Goal: Information Seeking & Learning: Learn about a topic

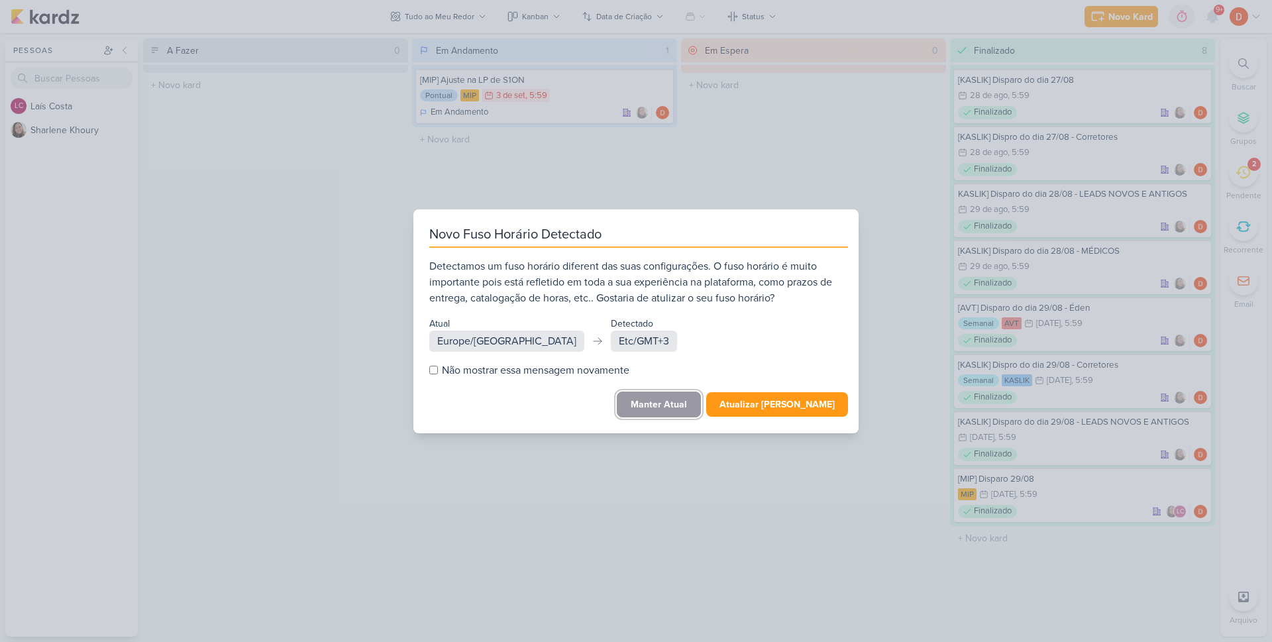
click at [691, 404] on button "Manter Atual" at bounding box center [659, 404] width 84 height 26
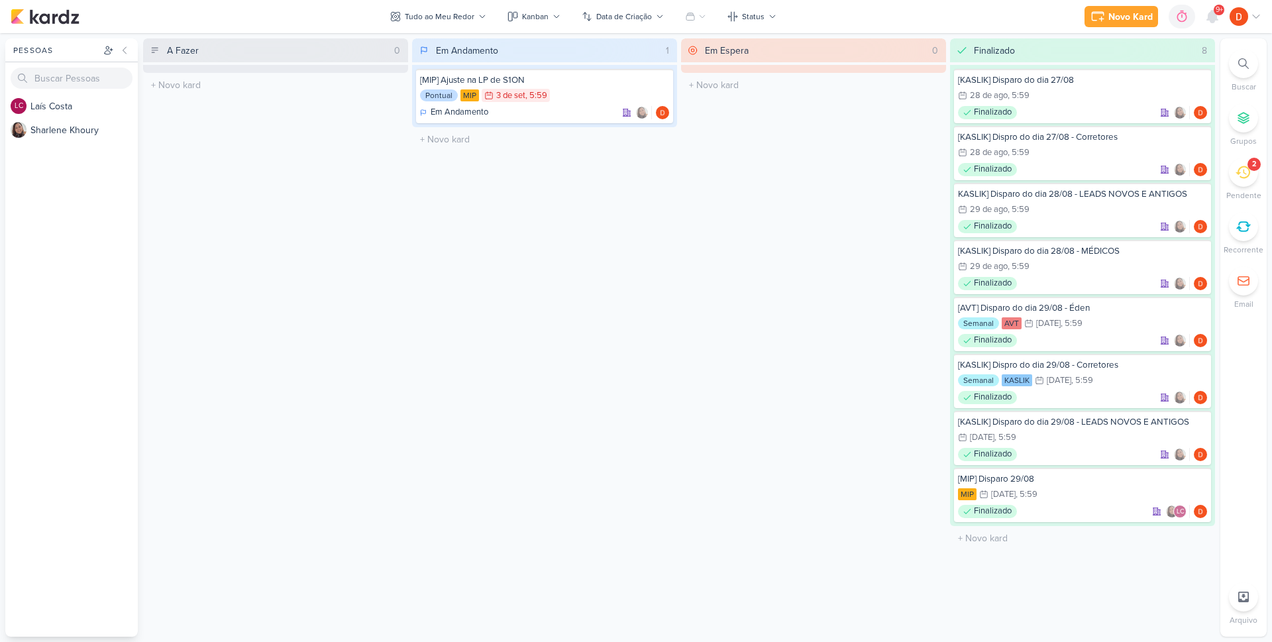
click at [1246, 176] on icon at bounding box center [1242, 172] width 15 height 15
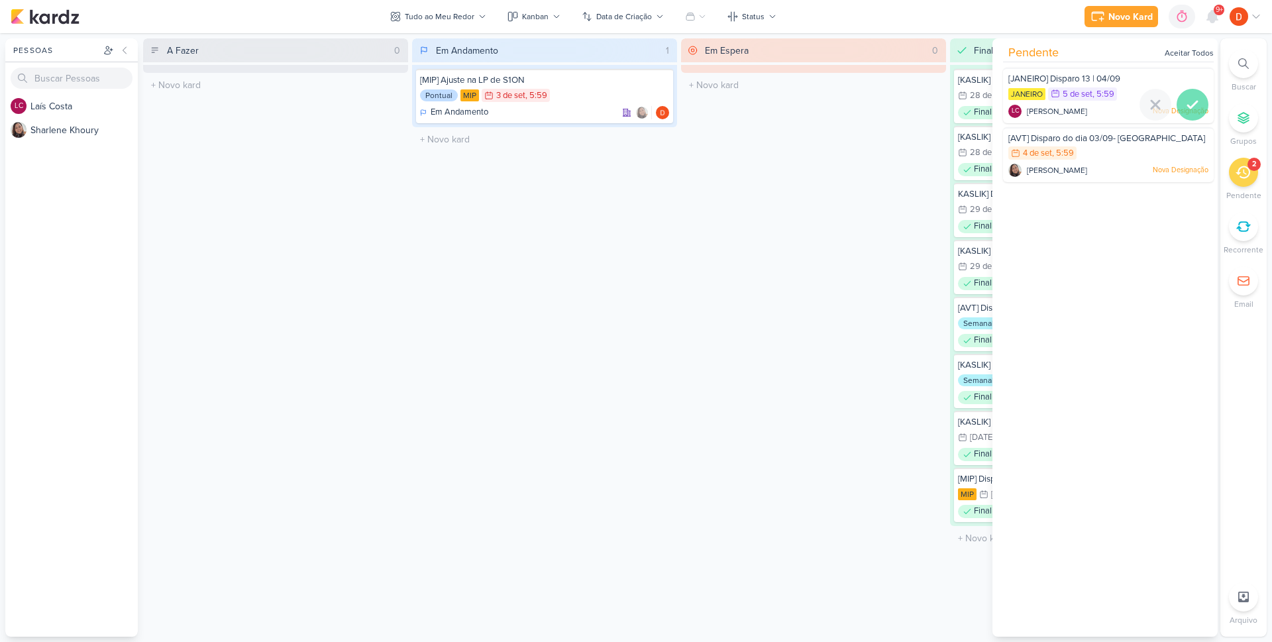
click at [1186, 100] on icon at bounding box center [1192, 105] width 16 height 16
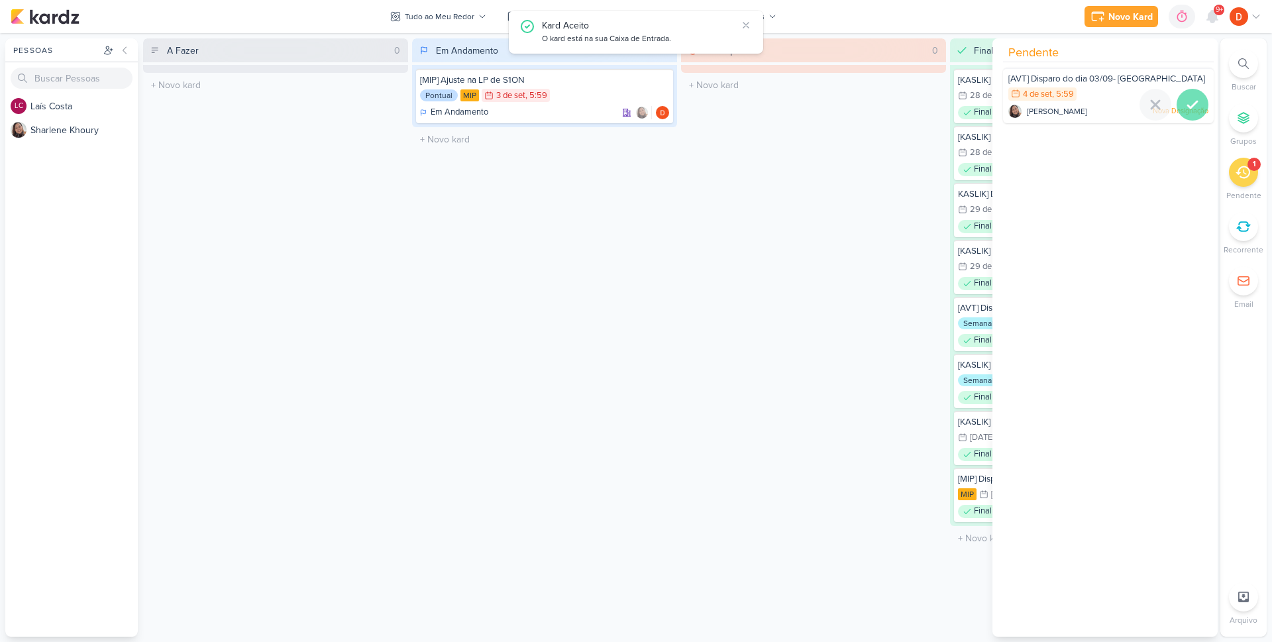
click at [1188, 109] on icon at bounding box center [1192, 105] width 16 height 16
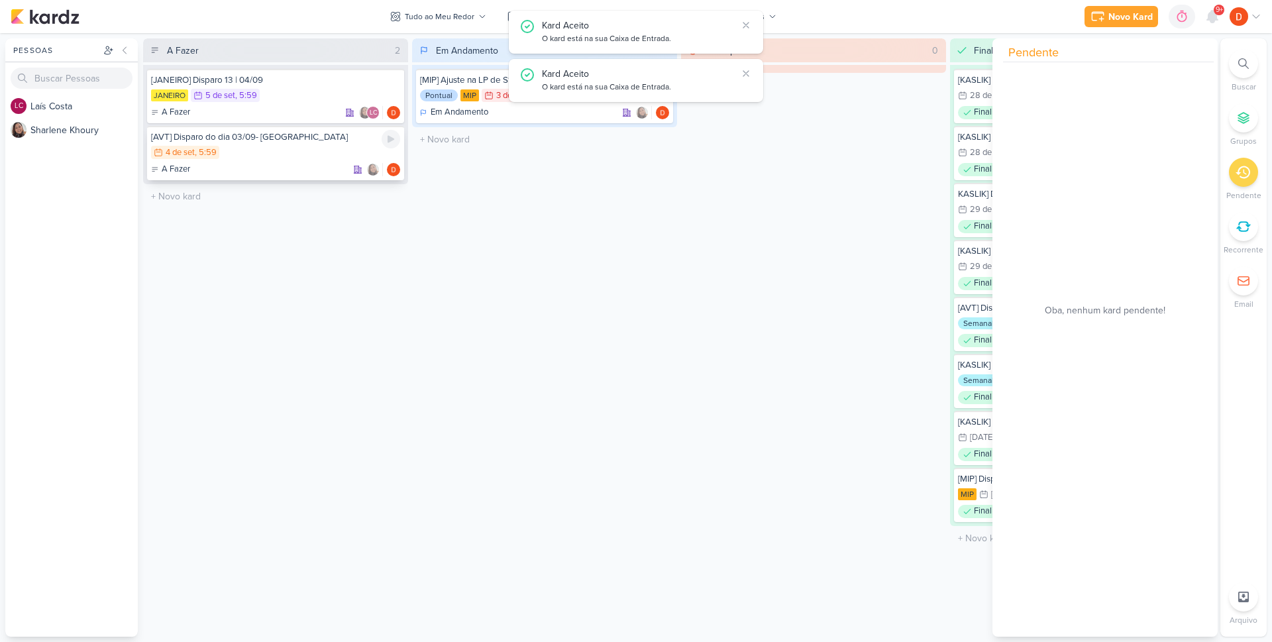
click at [305, 154] on div "4/9 [DATE] 5:59" at bounding box center [275, 153] width 249 height 15
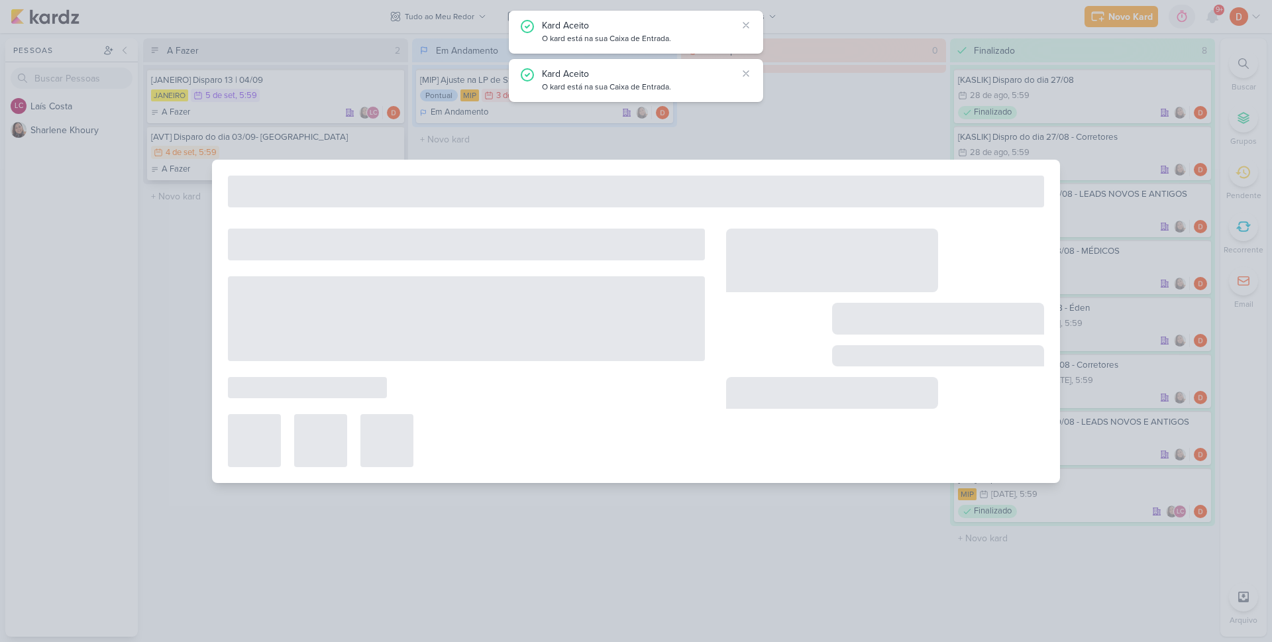
click at [305, 154] on div at bounding box center [636, 321] width 1272 height 642
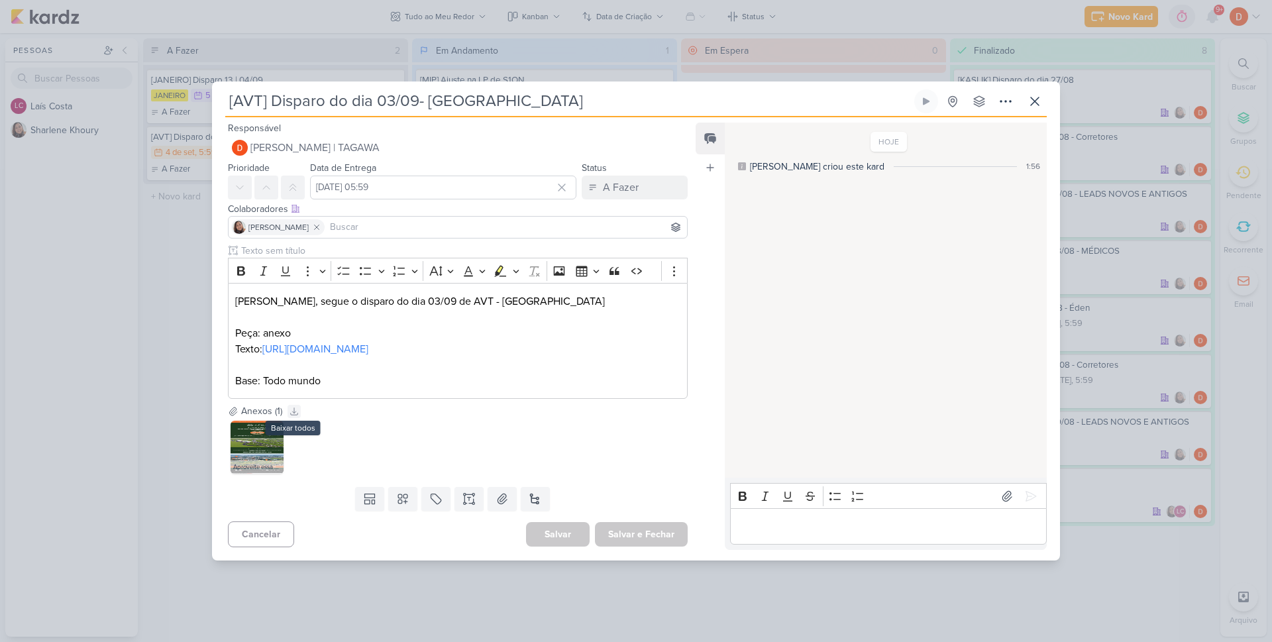
click at [291, 416] on icon at bounding box center [293, 411] width 9 height 9
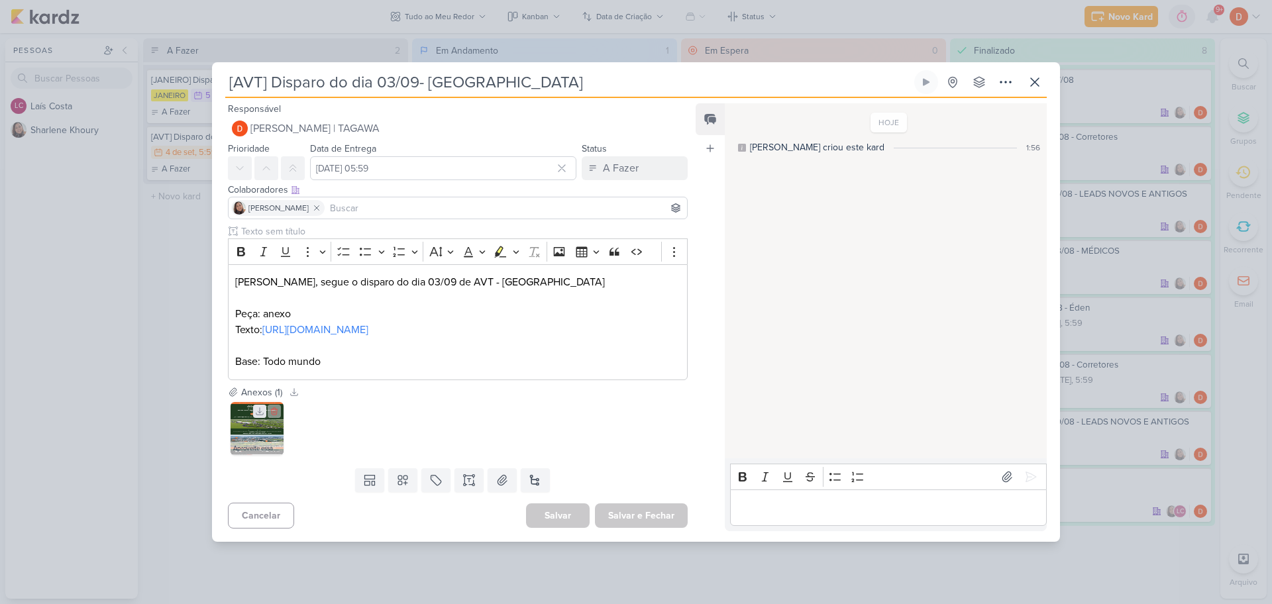
click at [261, 416] on icon at bounding box center [259, 411] width 9 height 9
drag, startPoint x: 376, startPoint y: 339, endPoint x: 266, endPoint y: 321, distance: 112.2
click at [266, 322] on p "Texto: [URL][DOMAIN_NAME]" at bounding box center [457, 330] width 445 height 16
copy link "[URL][DOMAIN_NAME]"
click at [150, 254] on div "[AVT] Disparo do dia 03/09- [GEOGRAPHIC_DATA]" at bounding box center [636, 302] width 1272 height 604
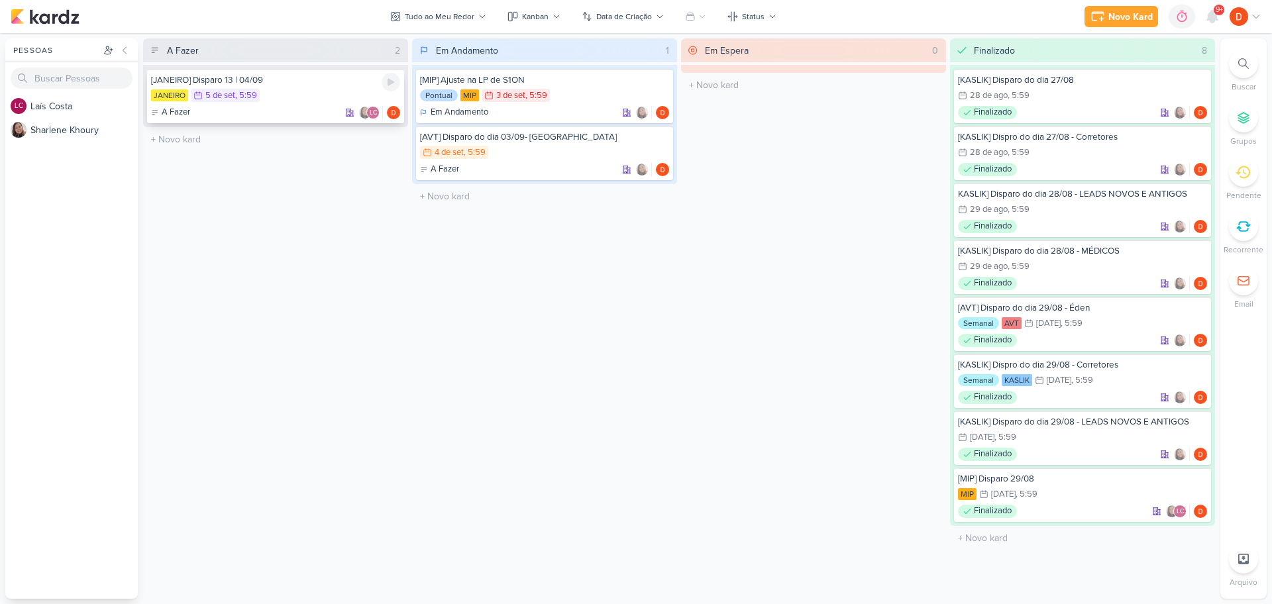
click at [327, 86] on div "[JANEIRO] Disparo 13 | 04/09 JANEIRO 5/9 [DATE] 5:59 A Fazer LC" at bounding box center [275, 96] width 257 height 54
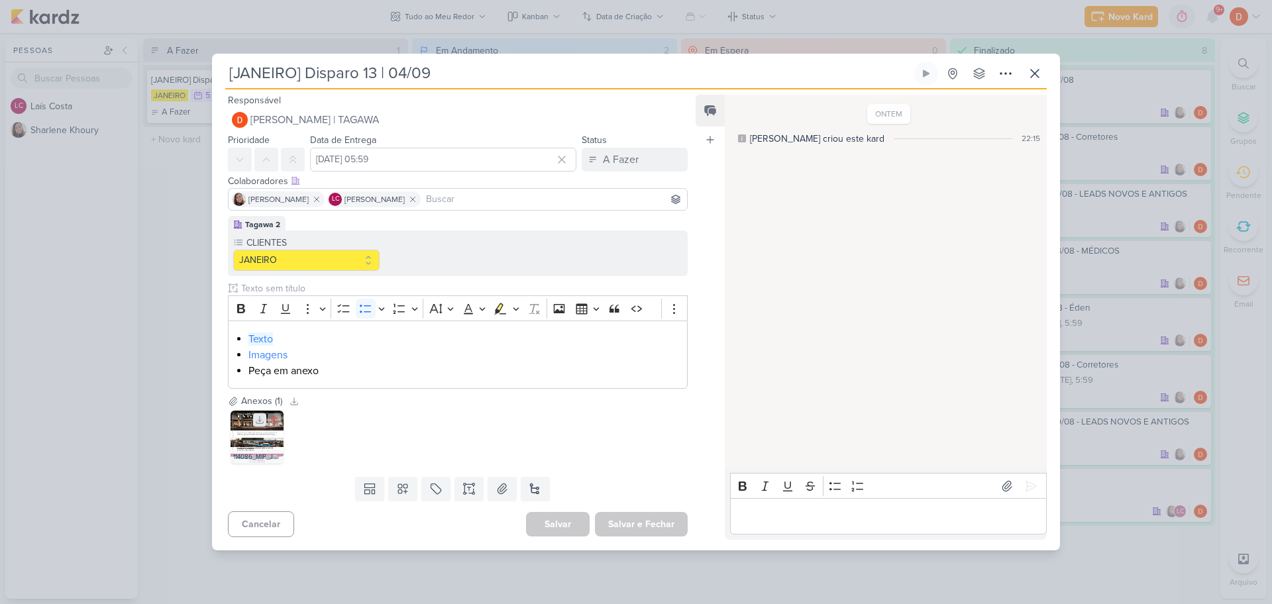
click at [256, 419] on icon at bounding box center [259, 419] width 9 height 9
click at [1033, 72] on icon at bounding box center [1035, 74] width 8 height 8
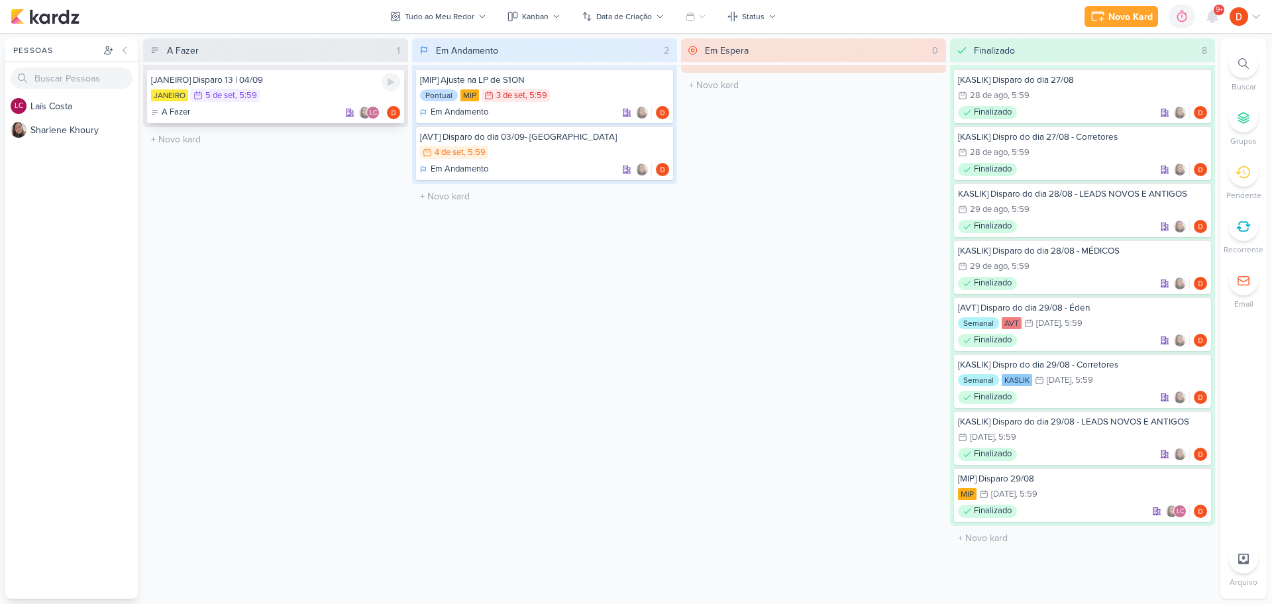
click at [283, 93] on div "JANEIRO 5/9 [DATE] 5:59" at bounding box center [275, 96] width 249 height 15
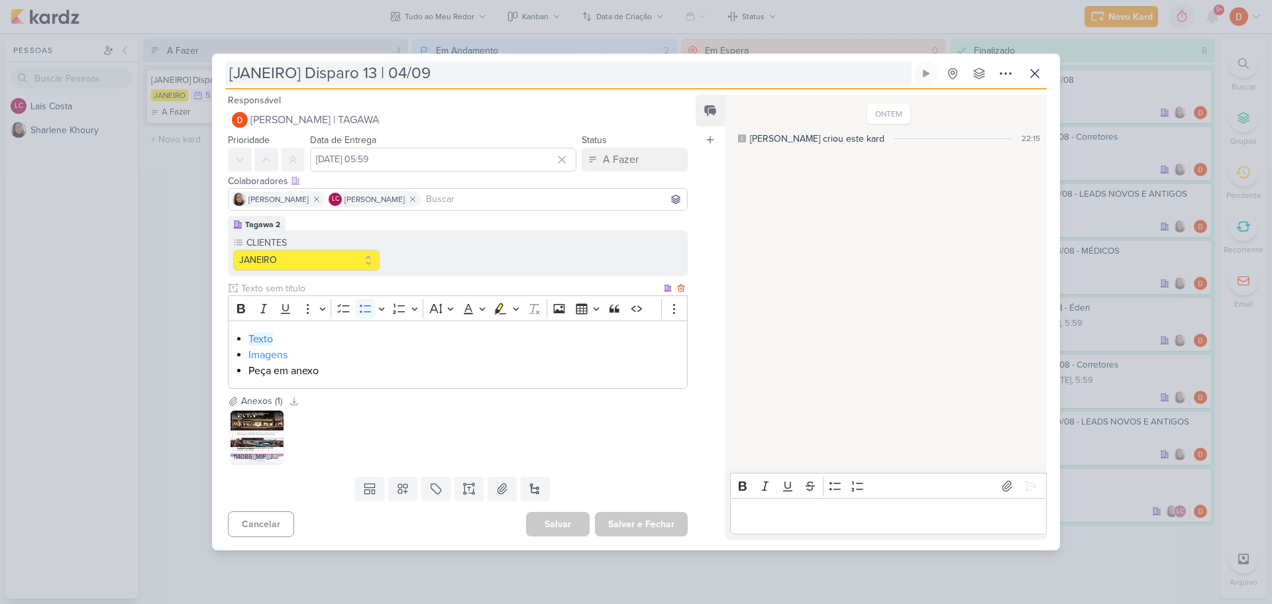
drag, startPoint x: 268, startPoint y: 344, endPoint x: 689, endPoint y: 72, distance: 501.9
click at [267, 344] on link "Texto" at bounding box center [260, 339] width 25 height 13
click at [207, 207] on div "[JANEIRO] Disparo 13 | 04/09 Criado por [PERSON_NAME]" at bounding box center [636, 302] width 1272 height 604
